Goal: Navigation & Orientation: Go to known website

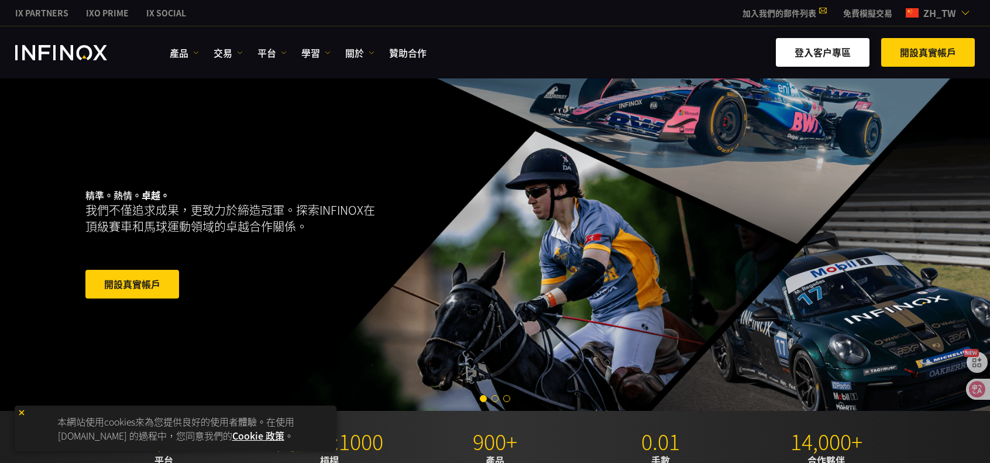
click at [839, 50] on link "登入客户專區" at bounding box center [823, 52] width 94 height 29
